Goal: Use online tool/utility: Utilize a website feature to perform a specific function

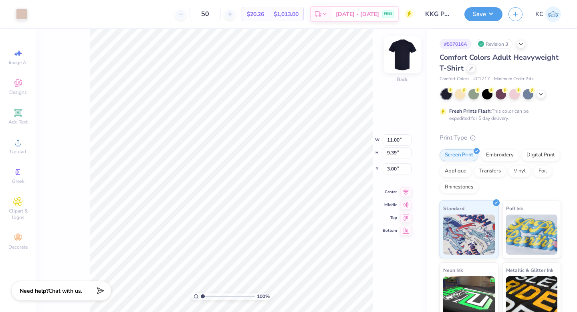
click at [402, 52] on img at bounding box center [402, 54] width 32 height 32
type input "11.77"
type input "10.05"
type input "3.00"
click at [398, 56] on img at bounding box center [402, 54] width 32 height 32
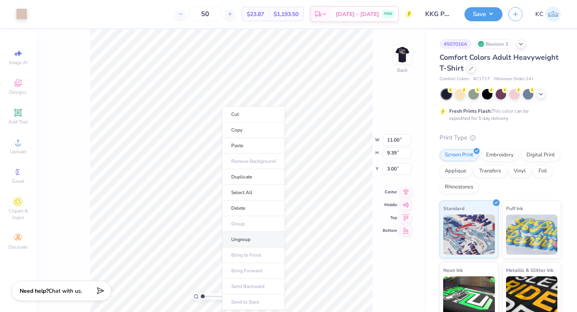
click at [240, 239] on li "Ungroup" at bounding box center [253, 240] width 63 height 16
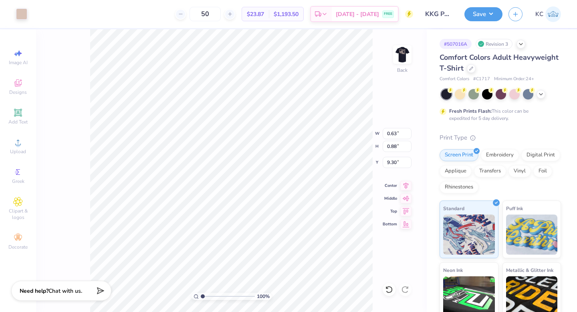
type input "0.63"
type input "0.88"
type input "9.30"
type input "10.83"
type input "9.39"
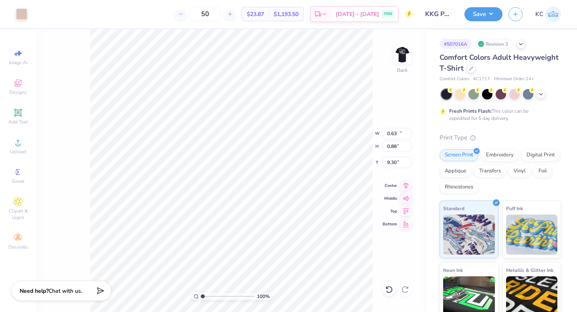
type input "3.00"
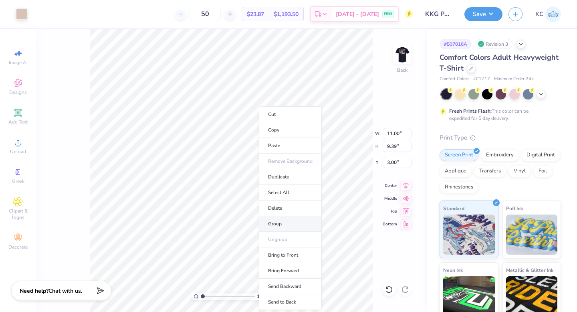
click at [277, 223] on li "Group" at bounding box center [290, 224] width 63 height 16
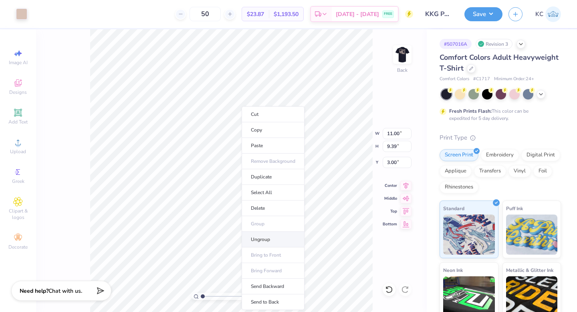
click at [264, 240] on li "Ungroup" at bounding box center [273, 240] width 63 height 16
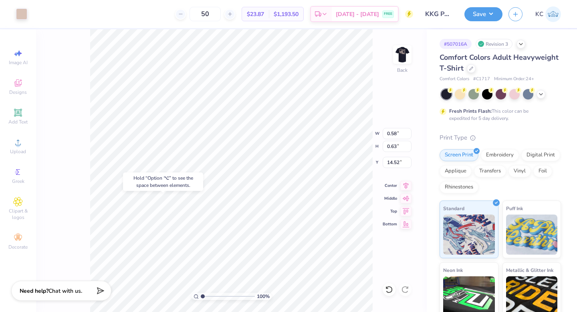
type input "14.52"
type input "0.48"
type input "0.46"
type input "16.05"
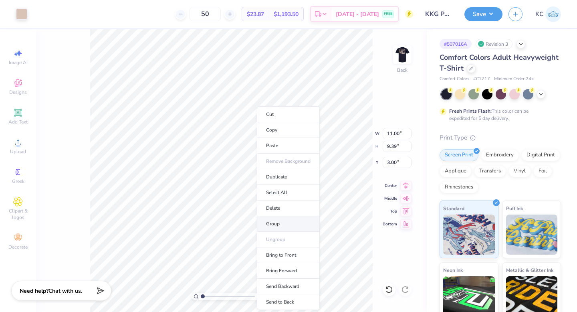
click at [276, 227] on li "Group" at bounding box center [288, 224] width 63 height 16
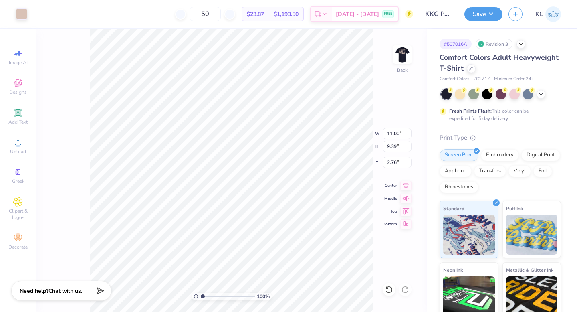
type input "2.76"
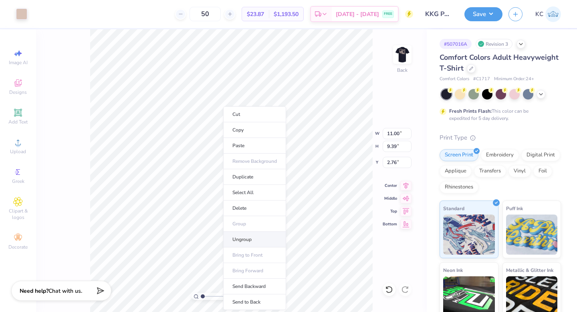
click at [244, 236] on li "Ungroup" at bounding box center [254, 240] width 63 height 16
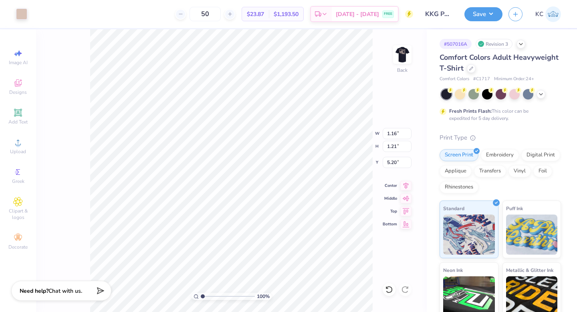
type input "14.23"
type input "10.83"
type input "9.39"
type input "3.11"
click at [390, 290] on icon at bounding box center [389, 289] width 8 height 8
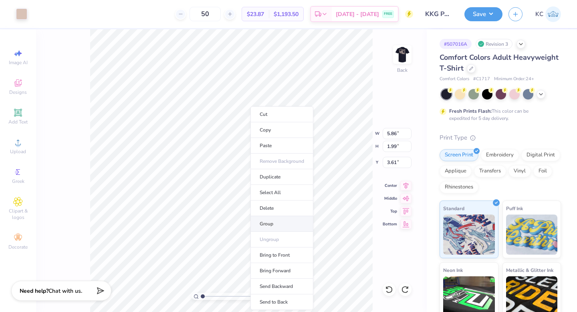
click at [269, 219] on li "Group" at bounding box center [281, 224] width 63 height 16
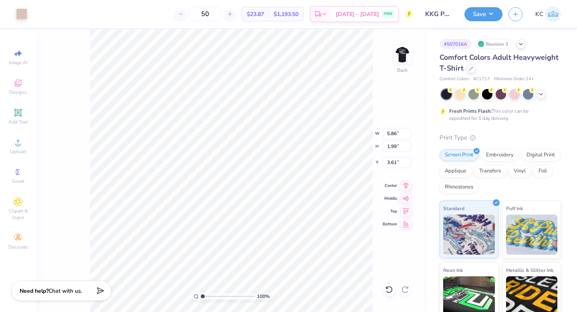
type input "4.20"
type input "5.81"
type input "2.28"
type input "4.05"
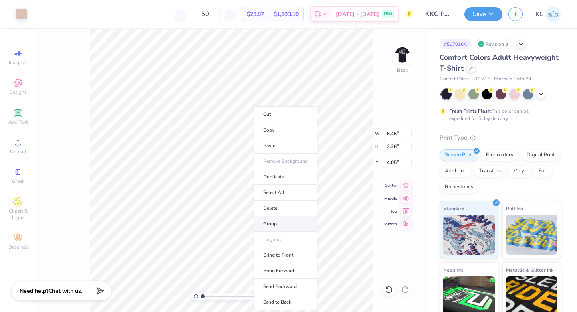
click at [272, 224] on li "Group" at bounding box center [285, 224] width 63 height 16
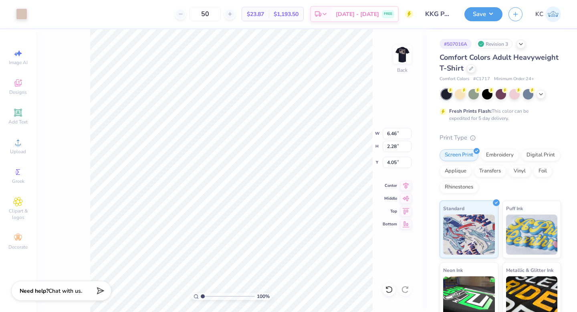
type input "3.90"
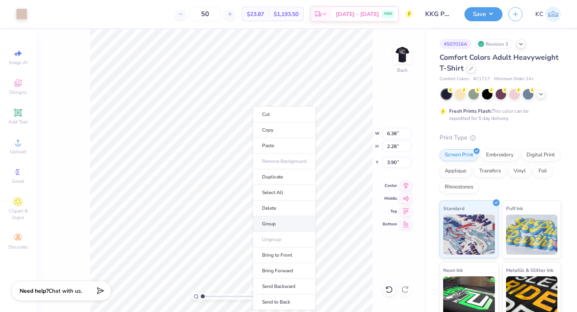
click at [271, 222] on li "Group" at bounding box center [284, 224] width 63 height 16
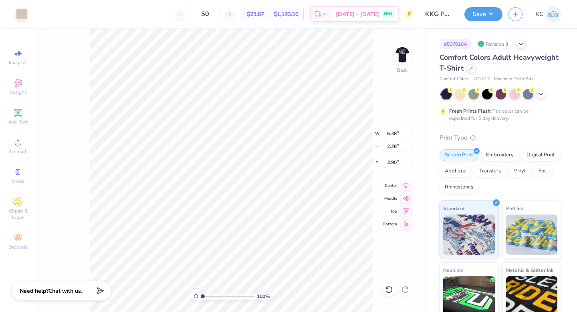
type input "3.98"
type input "6.28"
type input "1.40"
type input "3.36"
type input "4.26"
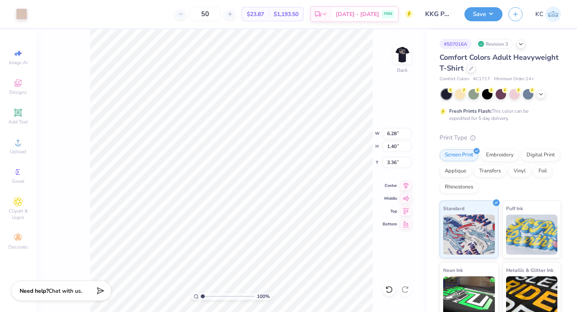
type input "0.95"
type input "4.69"
click at [401, 51] on img at bounding box center [402, 54] width 32 height 32
click at [401, 57] on img at bounding box center [402, 54] width 32 height 32
click at [407, 58] on img at bounding box center [402, 54] width 32 height 32
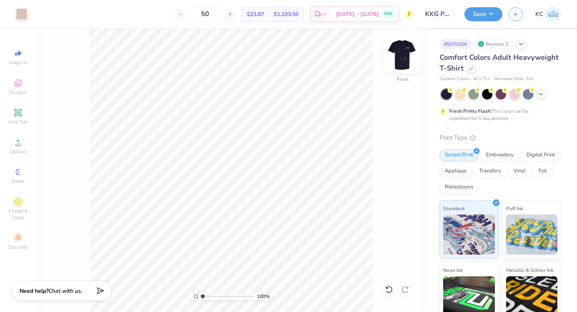
click at [405, 57] on img at bounding box center [402, 54] width 32 height 32
type input "4.06"
type input "0.48"
type input "0.46"
type input "3.60"
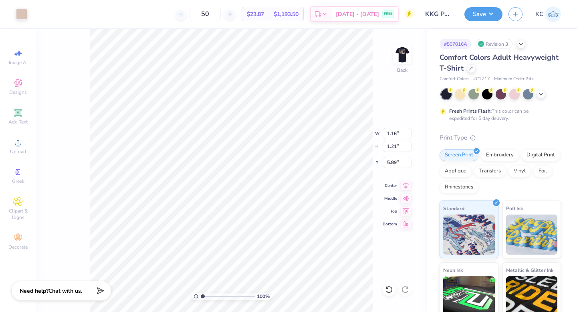
type input "5.89"
type input "0.48"
type input "0.46"
type input "3.60"
type input "4.26"
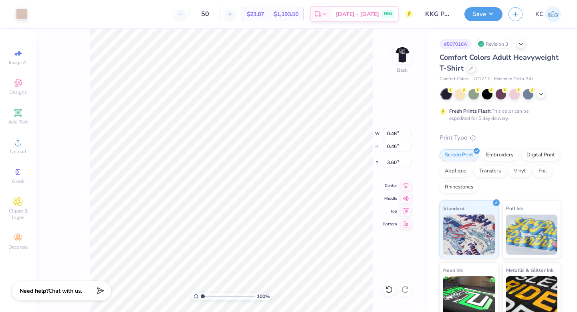
type input "0.95"
type input "4.69"
type input "6.02"
type input "0.58"
type input "0.63"
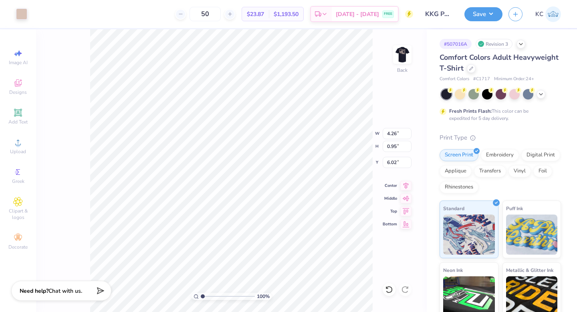
type input "4.06"
type input "4.26"
type input "0.95"
type input "6.02"
type input "0.48"
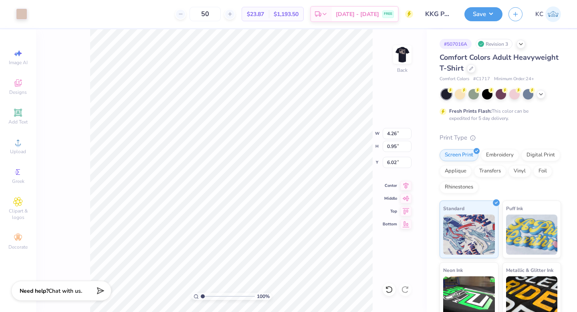
type input "0.46"
type input "3.60"
type input "0.58"
type input "0.63"
type input "4.06"
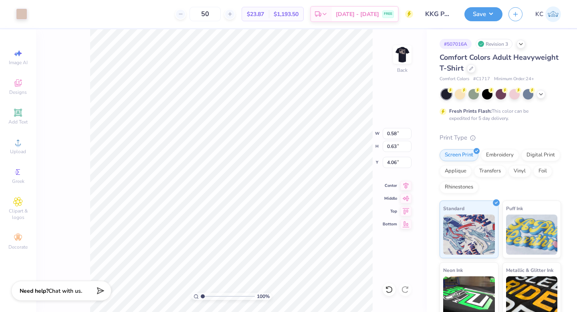
type input "4.26"
type input "0.95"
type input "4.69"
type input "4.94"
type input "4.31"
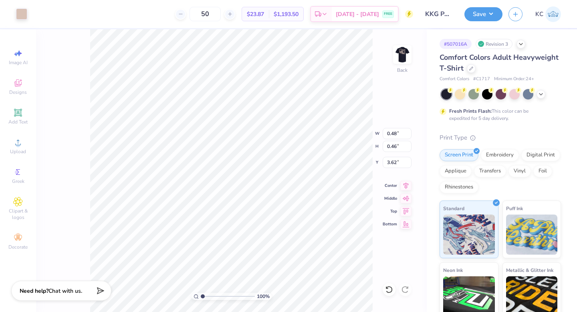
type input "3.62"
type input "6.15"
type input "4.26"
type input "0.95"
type input "4.94"
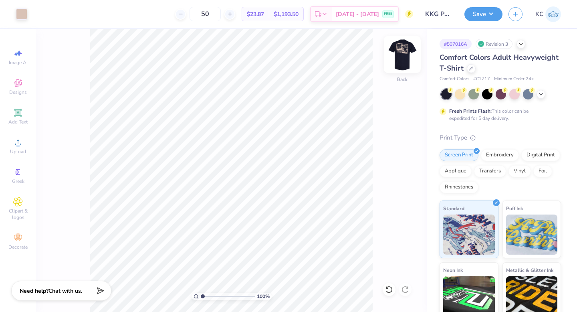
click at [407, 50] on img at bounding box center [402, 54] width 32 height 32
click at [406, 50] on img at bounding box center [402, 54] width 32 height 32
type input "6.11"
click at [401, 58] on img at bounding box center [402, 54] width 32 height 32
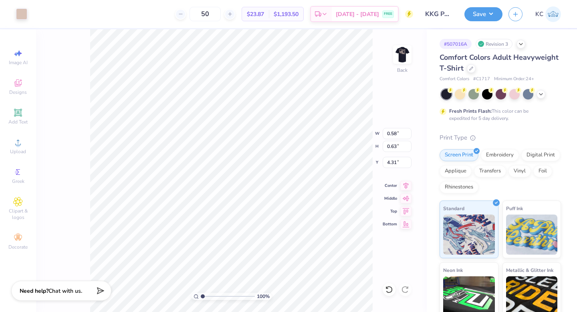
type input "4.08"
type input "0.48"
type input "0.46"
type input "3.62"
click at [302, 225] on li "Group" at bounding box center [311, 224] width 63 height 16
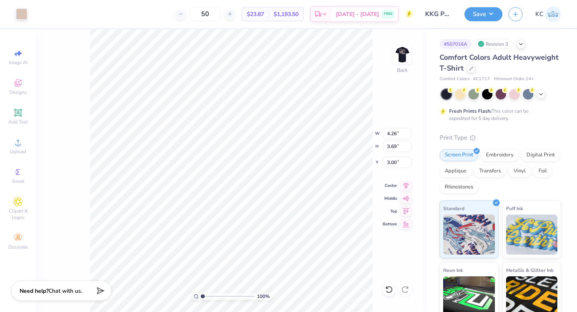
type input "3.00"
click at [405, 57] on img at bounding box center [402, 54] width 32 height 32
click at [405, 57] on img at bounding box center [402, 54] width 16 height 16
click at [490, 12] on button "Save" at bounding box center [483, 13] width 38 height 14
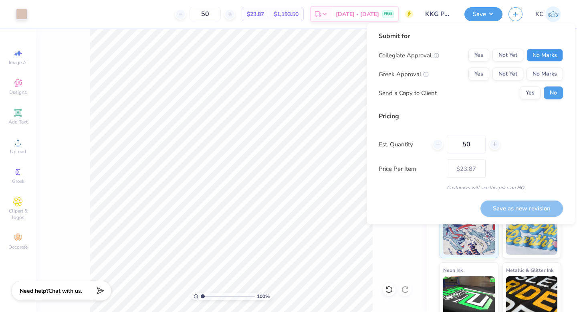
click at [536, 54] on button "No Marks" at bounding box center [544, 55] width 36 height 13
click at [514, 73] on button "Not Yet" at bounding box center [507, 74] width 31 height 13
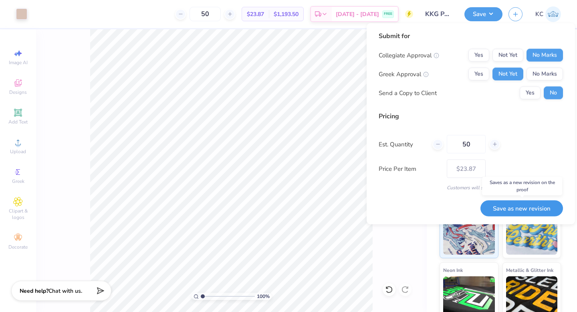
click at [502, 203] on button "Save as new revision" at bounding box center [521, 208] width 83 height 16
type input "$23.87"
